Goal: Navigation & Orientation: Find specific page/section

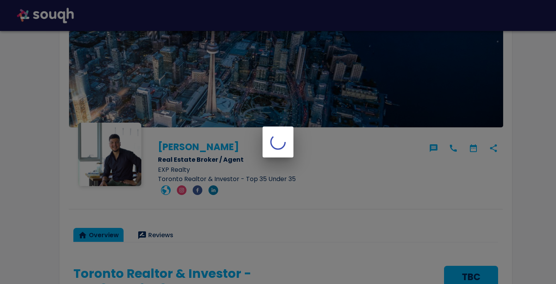
scroll to position [77, 0]
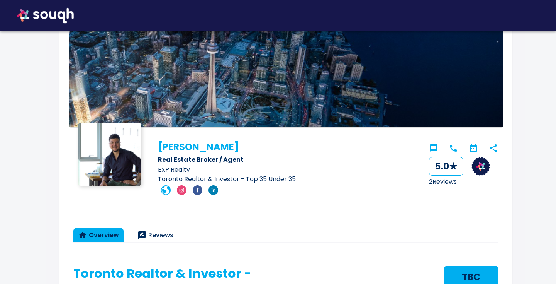
click at [65, 19] on img at bounding box center [45, 15] width 72 height 31
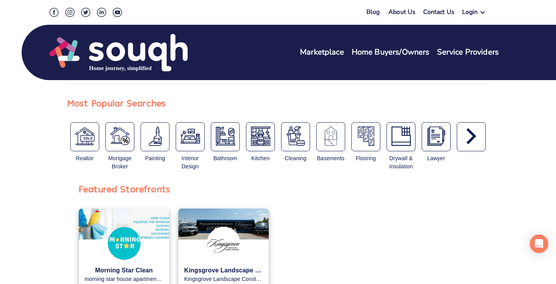
scroll to position [140, 0]
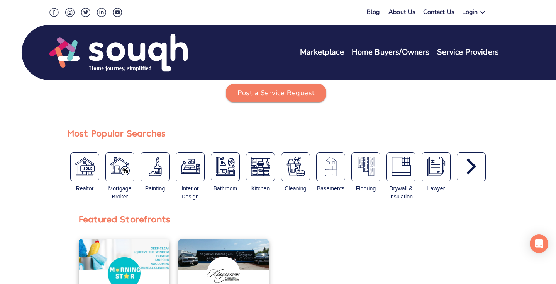
click at [300, 52] on link "Marketplace" at bounding box center [322, 52] width 44 height 11
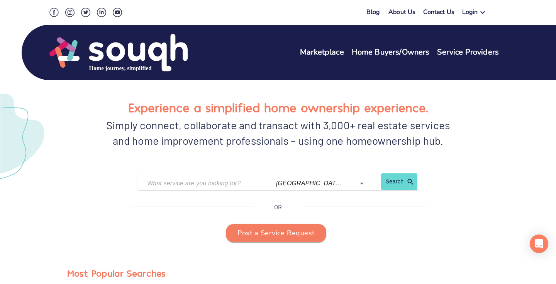
scroll to position [0, 0]
click at [367, 182] on icon "Open" at bounding box center [361, 183] width 9 height 9
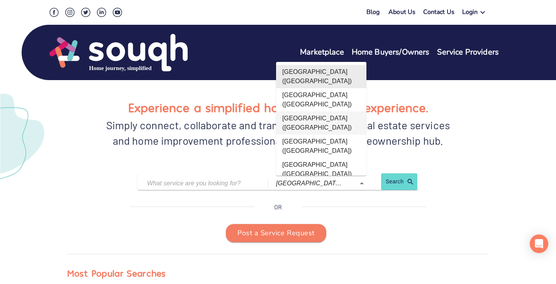
click at [493, 154] on div "Experience a simplified home ownership experience. Simply connect, collaborate …" at bounding box center [278, 212] width 476 height 277
click at [364, 187] on icon "Close" at bounding box center [361, 183] width 9 height 9
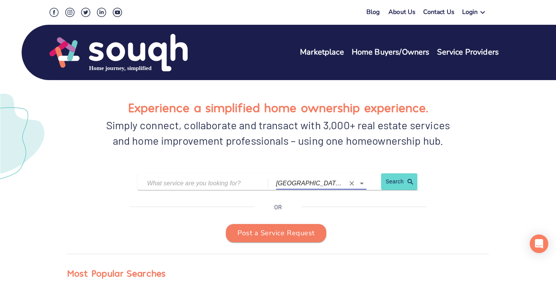
click at [451, 52] on link "Service Providers" at bounding box center [468, 52] width 62 height 11
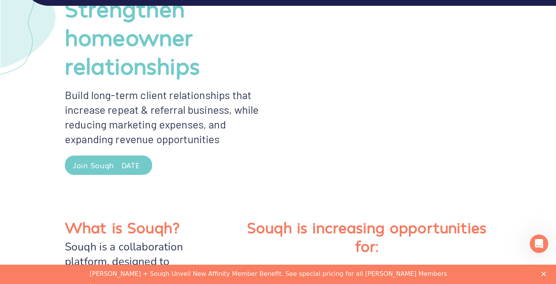
scroll to position [127, 0]
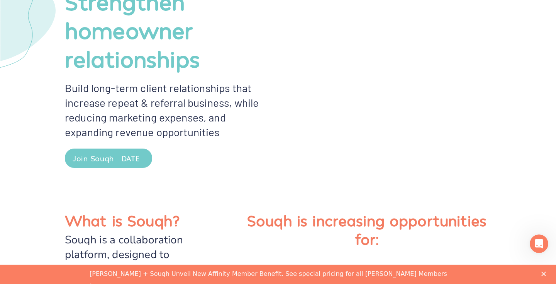
click at [124, 154] on div "Join Souqh [DATE]" at bounding box center [109, 158] width 72 height 14
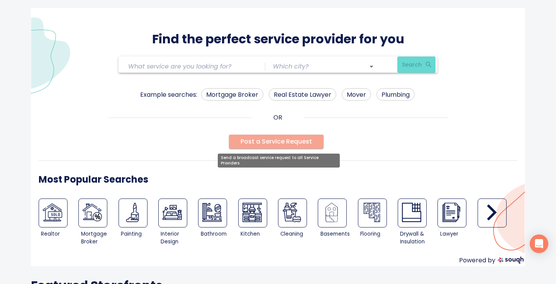
click at [307, 141] on span "Post a Service Request" at bounding box center [276, 141] width 71 height 11
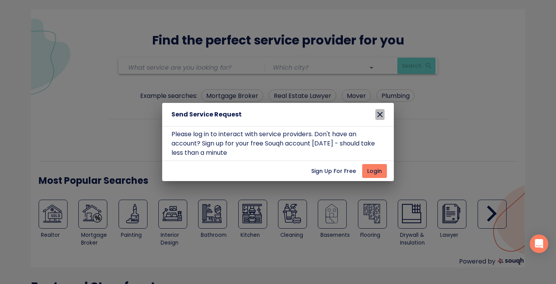
click at [380, 115] on icon "button" at bounding box center [380, 114] width 5 height 5
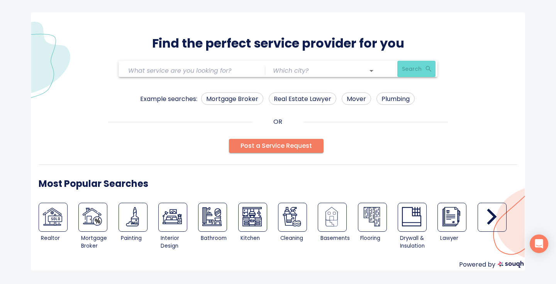
scroll to position [0, 0]
